Goal: Task Accomplishment & Management: Manage account settings

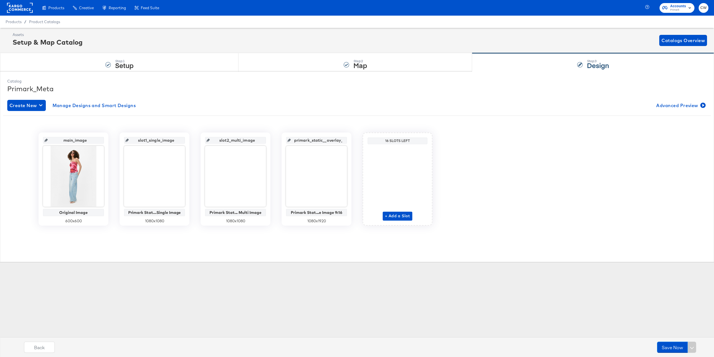
click at [23, 5] on rect at bounding box center [20, 8] width 26 height 10
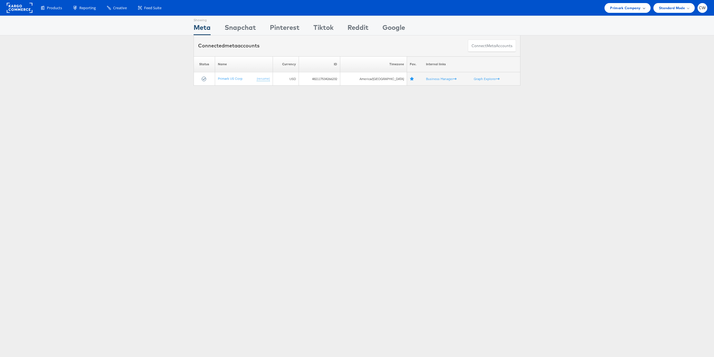
click at [628, 8] on span "Primark Company" at bounding box center [625, 8] width 30 height 6
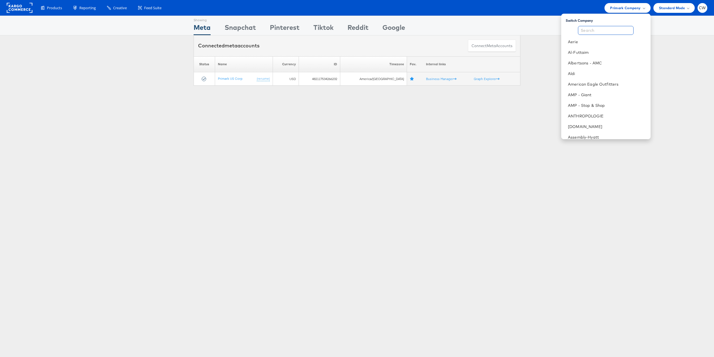
click at [597, 31] on input "text" at bounding box center [606, 30] width 56 height 9
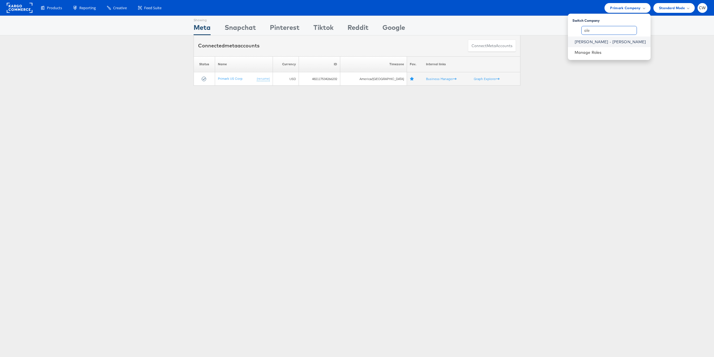
type input "ale"
click at [633, 42] on link "Mason - Alexis Bittar" at bounding box center [609, 42] width 71 height 6
